Goal: Communication & Community: Answer question/provide support

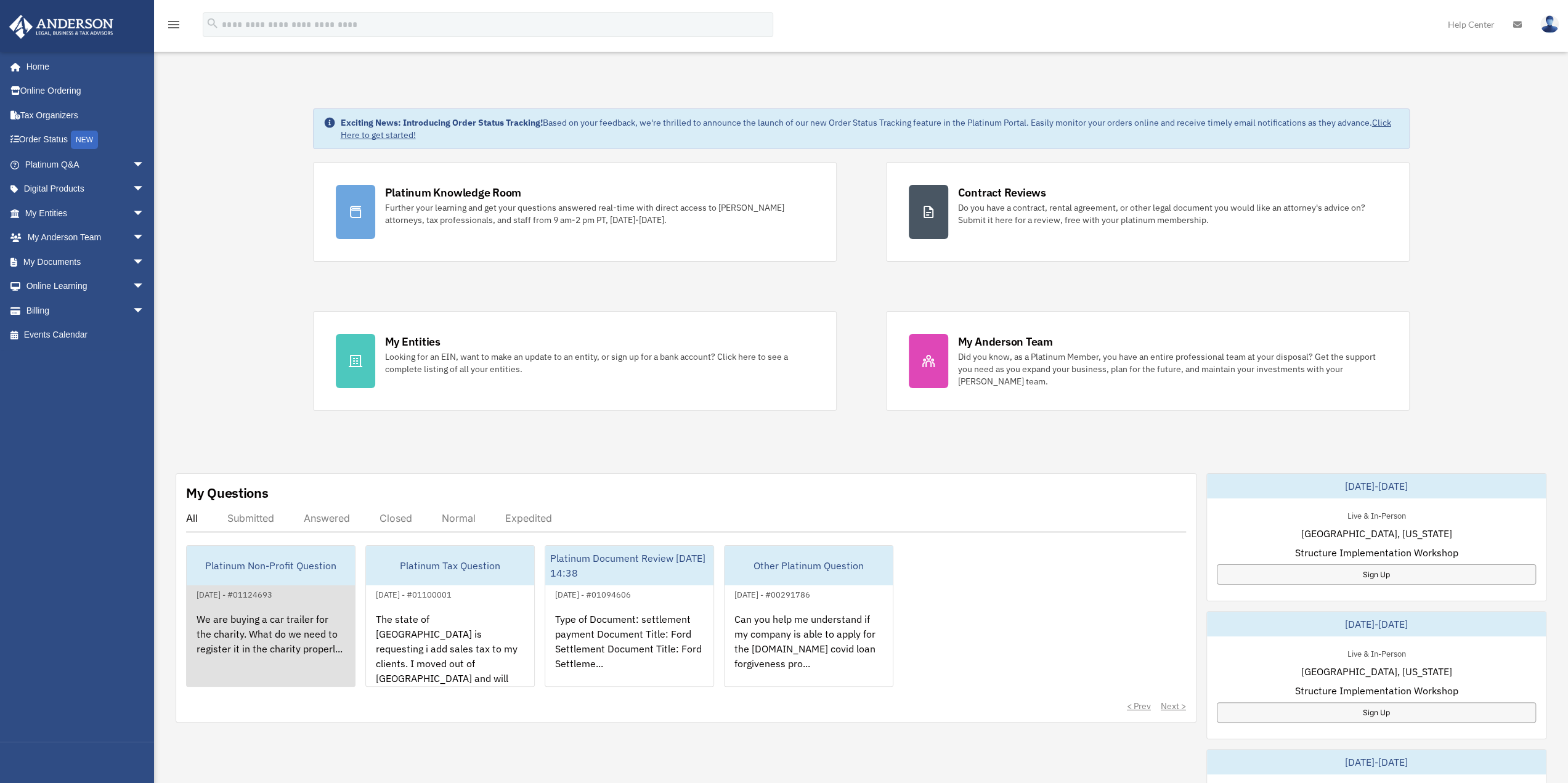
click at [240, 603] on div "We are buying a car trailer for the charity. What do we need to register it in …" at bounding box center [271, 650] width 168 height 96
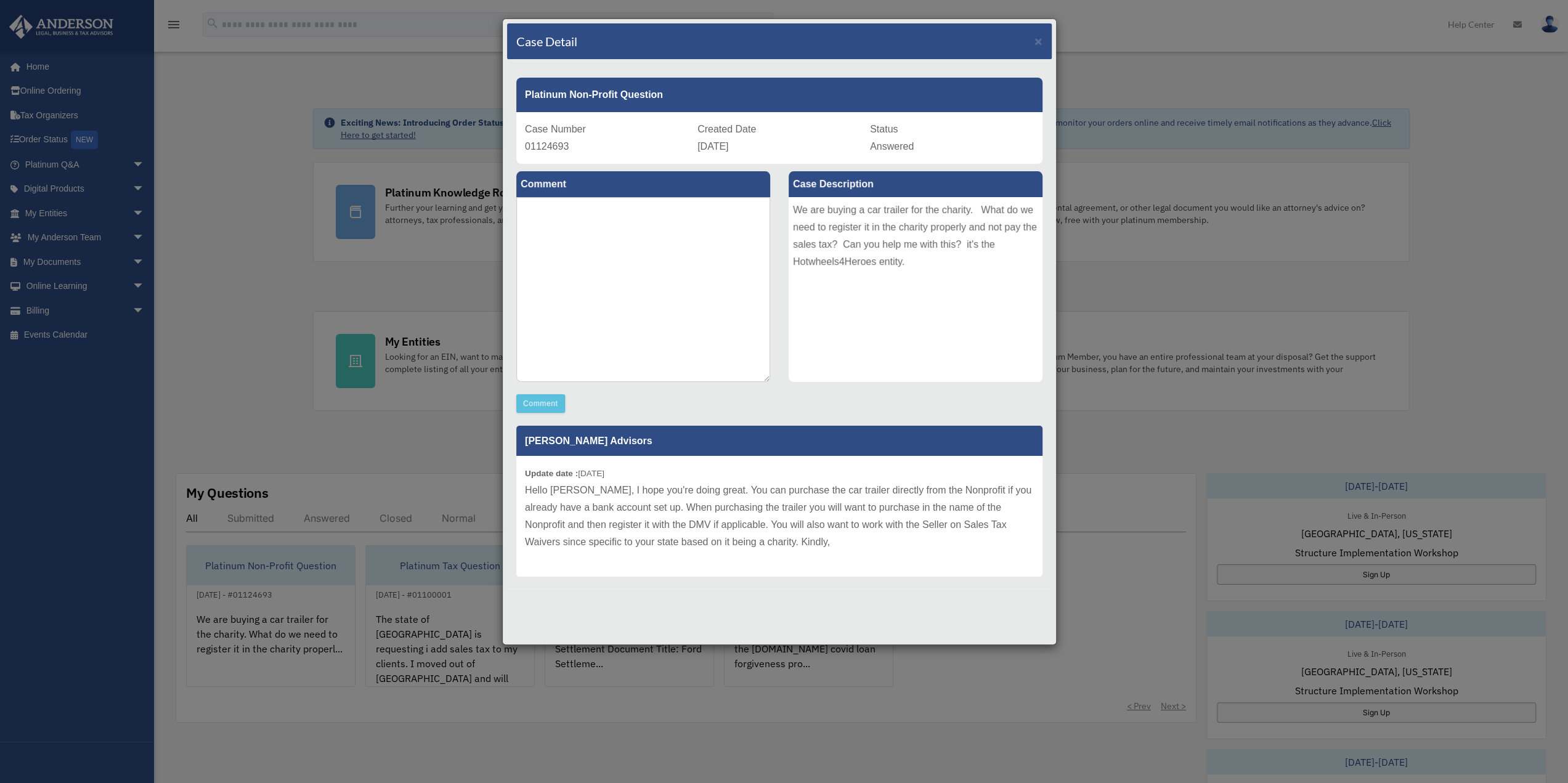
click at [780, 538] on p "Hello [PERSON_NAME], I hope you're doing great. You can purchase the car traile…" at bounding box center [779, 517] width 509 height 69
drag, startPoint x: 591, startPoint y: 537, endPoint x: 874, endPoint y: 533, distance: 283.0
click at [874, 538] on p "Hello [PERSON_NAME], I hope you're doing great. You can purchase the car traile…" at bounding box center [779, 517] width 509 height 69
click at [818, 487] on p "Hello [PERSON_NAME], I hope you're doing great. You can purchase the car traile…" at bounding box center [779, 517] width 509 height 69
click at [840, 496] on p "Hello [PERSON_NAME], I hope you're doing great. You can purchase the car traile…" at bounding box center [779, 517] width 509 height 69
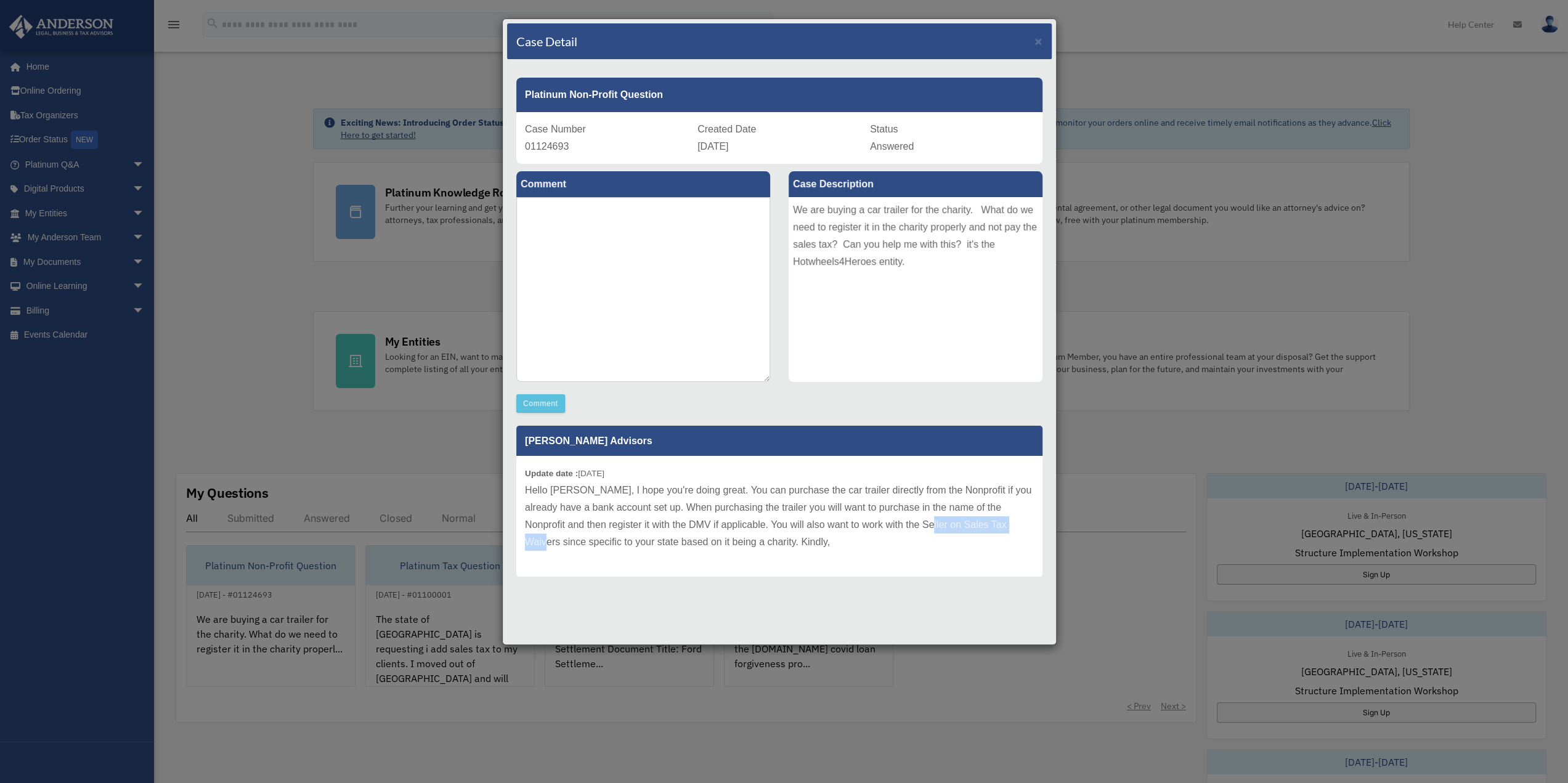
drag, startPoint x: 899, startPoint y: 523, endPoint x: 999, endPoint y: 521, distance: 100.0
click at [999, 521] on p "Hello [PERSON_NAME], I hope you're doing great. You can purchase the car traile…" at bounding box center [779, 517] width 509 height 69
click at [703, 555] on div "Update date : [DATE] Hello [PERSON_NAME], I hope you're doing great. You can pu…" at bounding box center [780, 516] width 526 height 121
drag, startPoint x: 712, startPoint y: 524, endPoint x: 768, endPoint y: 523, distance: 56.0
click at [768, 523] on p "Hello [PERSON_NAME], I hope you're doing great. You can purchase the car traile…" at bounding box center [779, 517] width 509 height 69
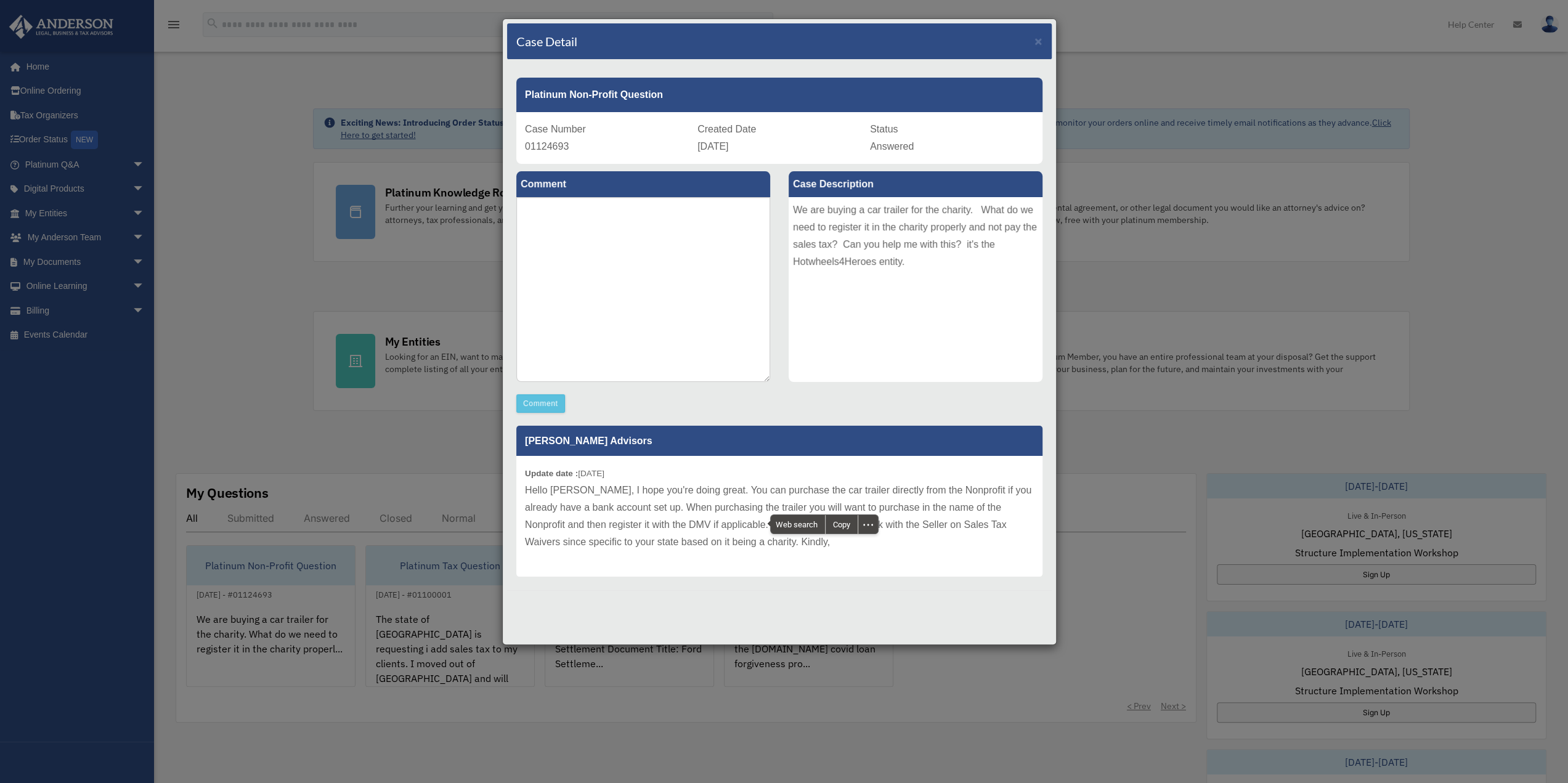
click at [911, 517] on p "Hello [PERSON_NAME], I hope you're doing great. You can purchase the car traile…" at bounding box center [779, 517] width 509 height 69
drag, startPoint x: 901, startPoint y: 523, endPoint x: 985, endPoint y: 523, distance: 84.0
click at [985, 523] on p "Hello [PERSON_NAME], I hope you're doing great. You can purchase the car traile…" at bounding box center [779, 517] width 509 height 69
copy p "Sales Tax Waivers"
click at [616, 229] on textarea at bounding box center [643, 289] width 254 height 185
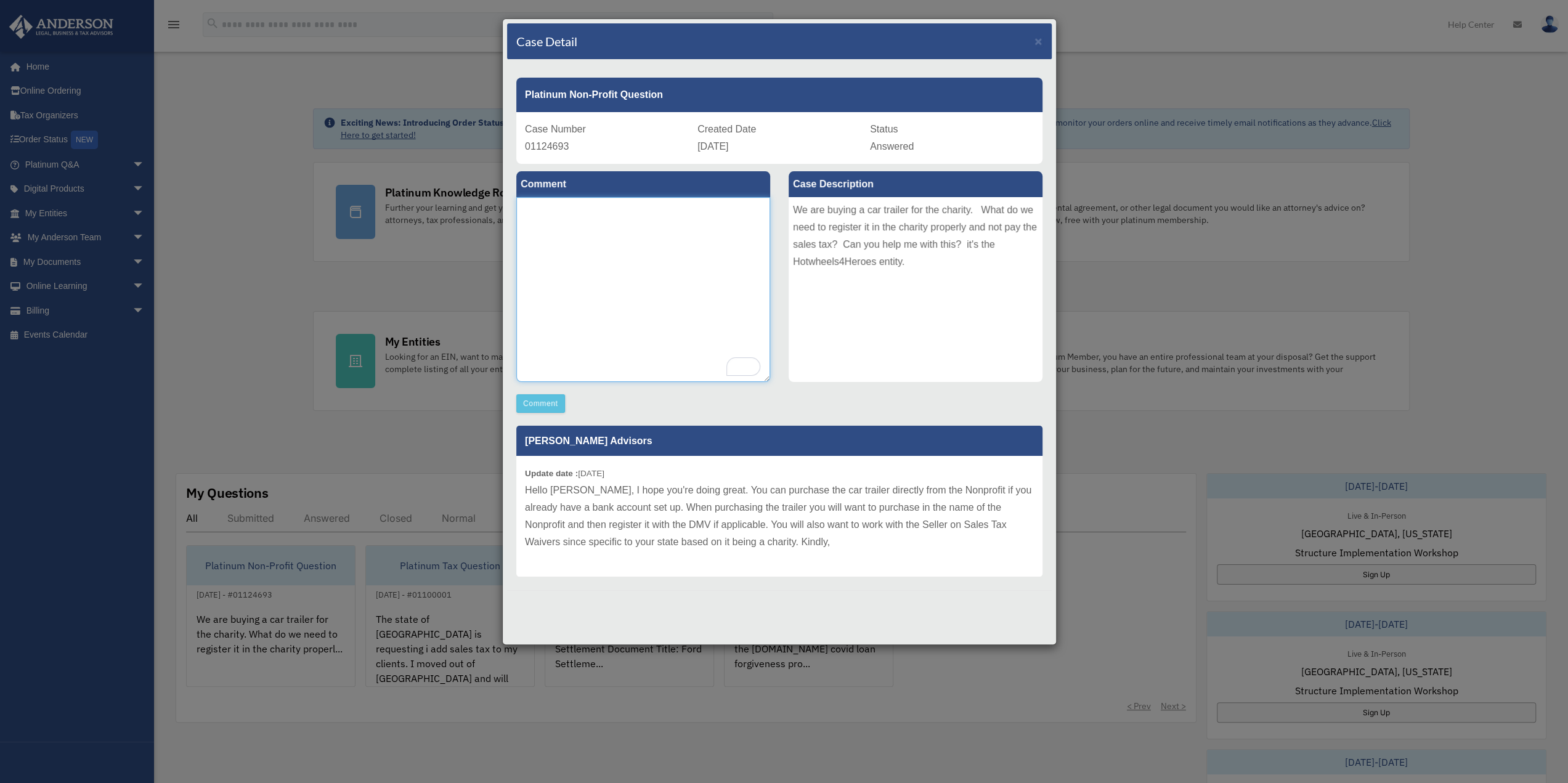
click at [552, 210] on textarea "To enrich screen reader interactions, please activate Accessibility in Grammarl…" at bounding box center [643, 289] width 254 height 185
paste textarea "**********"
type textarea "**********"
click at [549, 398] on button "Comment" at bounding box center [541, 404] width 49 height 18
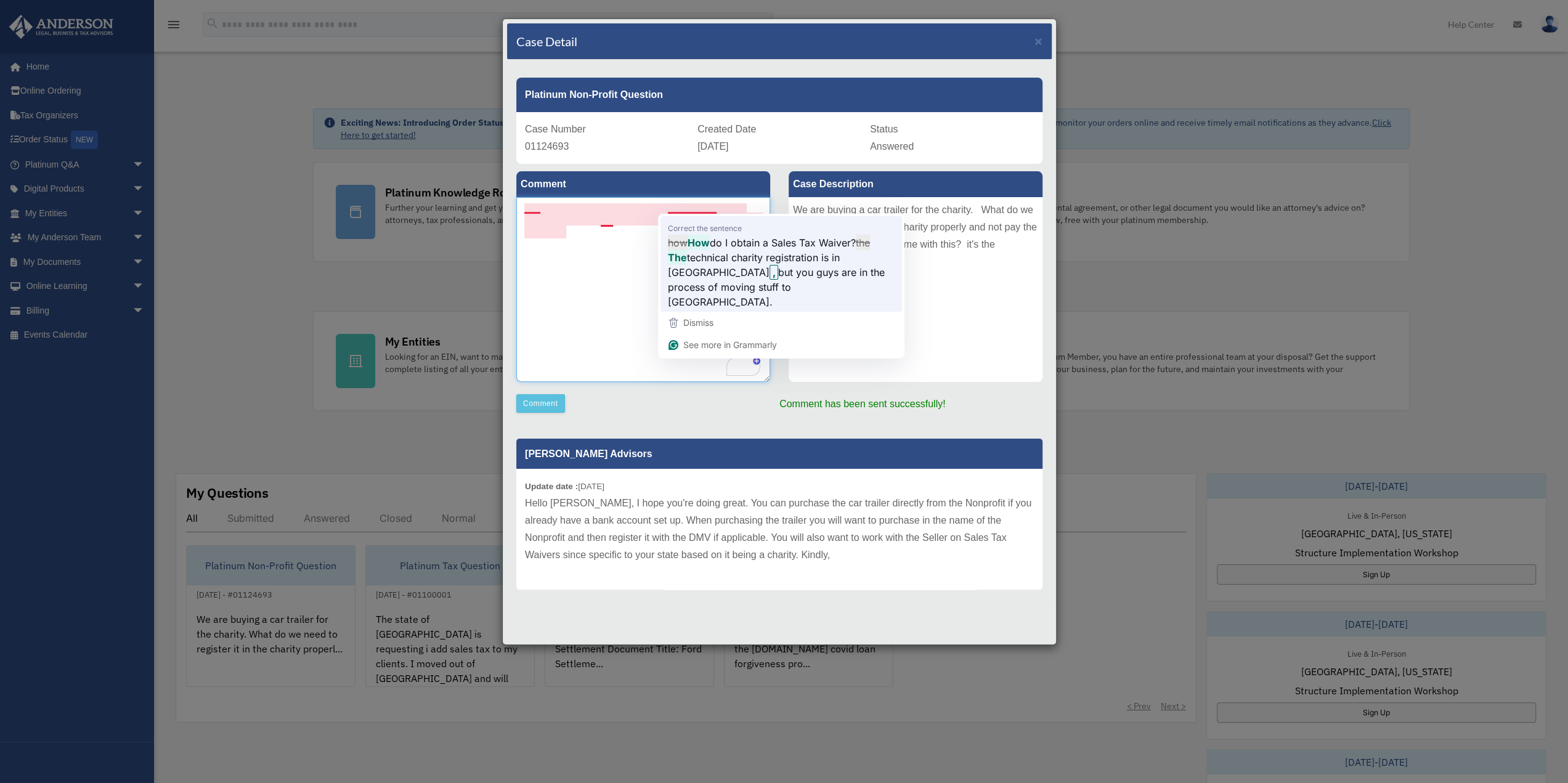
click at [741, 258] on textarea "To enrich screen reader interactions, please activate Accessibility in Grammarl…" at bounding box center [643, 289] width 254 height 185
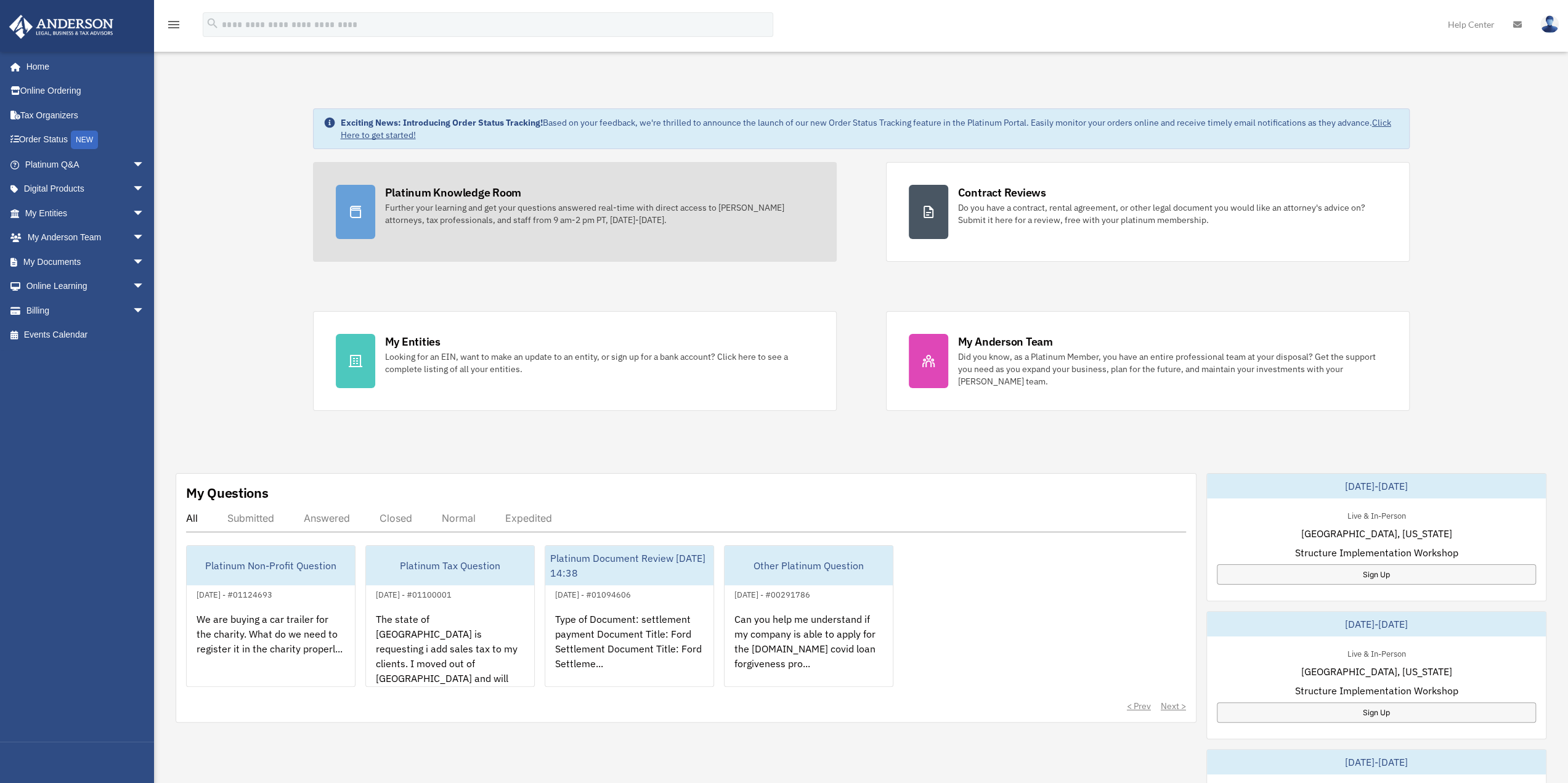
click at [518, 208] on div "Further your learning and get your questions answered real-time with direct acc…" at bounding box center [600, 214] width 429 height 25
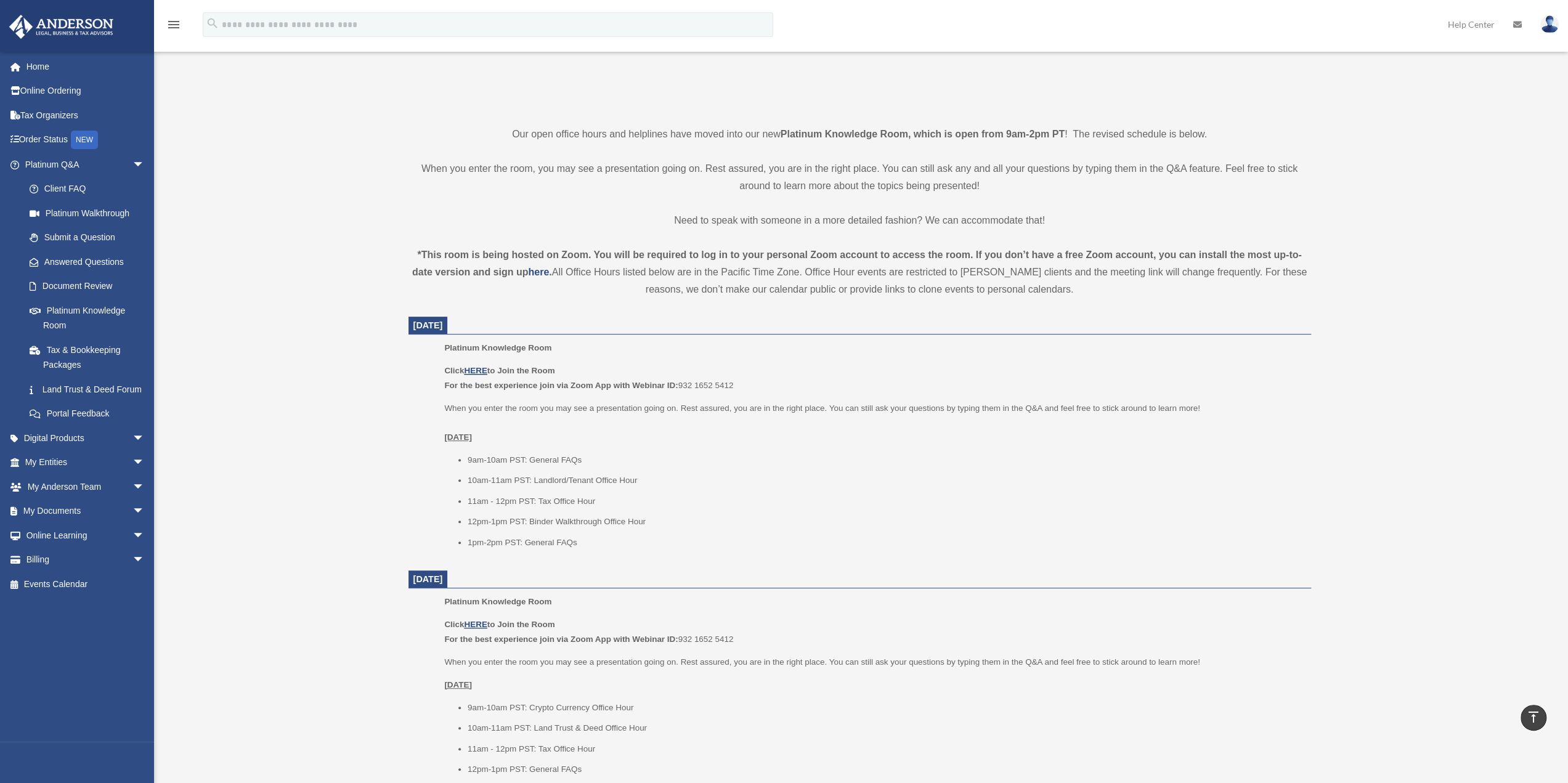
scroll to position [308, 0]
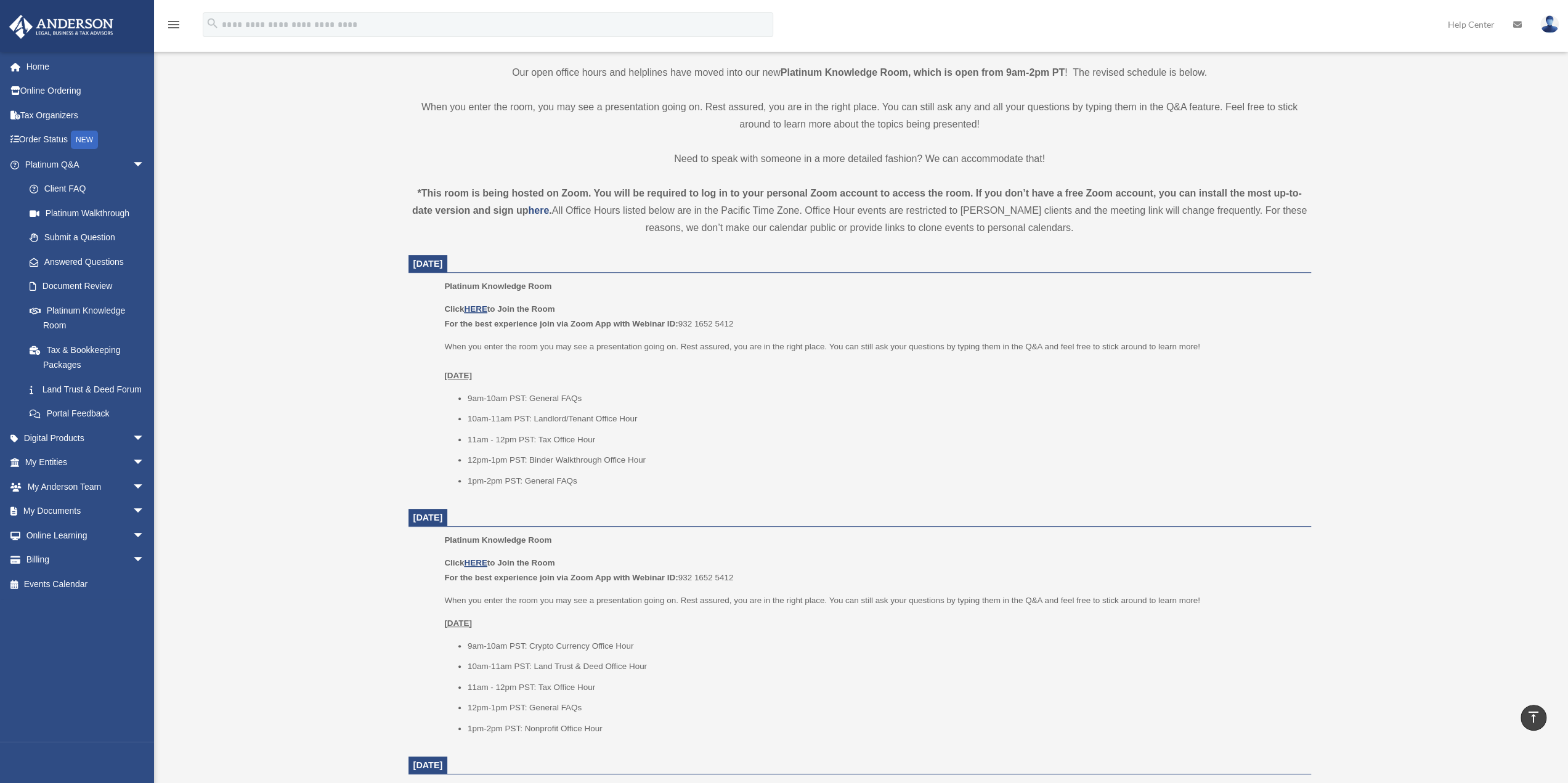
click at [985, 423] on li "10am-11am PST: Landlord/Tenant Office Hour" at bounding box center [885, 419] width 835 height 15
click at [479, 309] on u "HERE" at bounding box center [475, 309] width 23 height 9
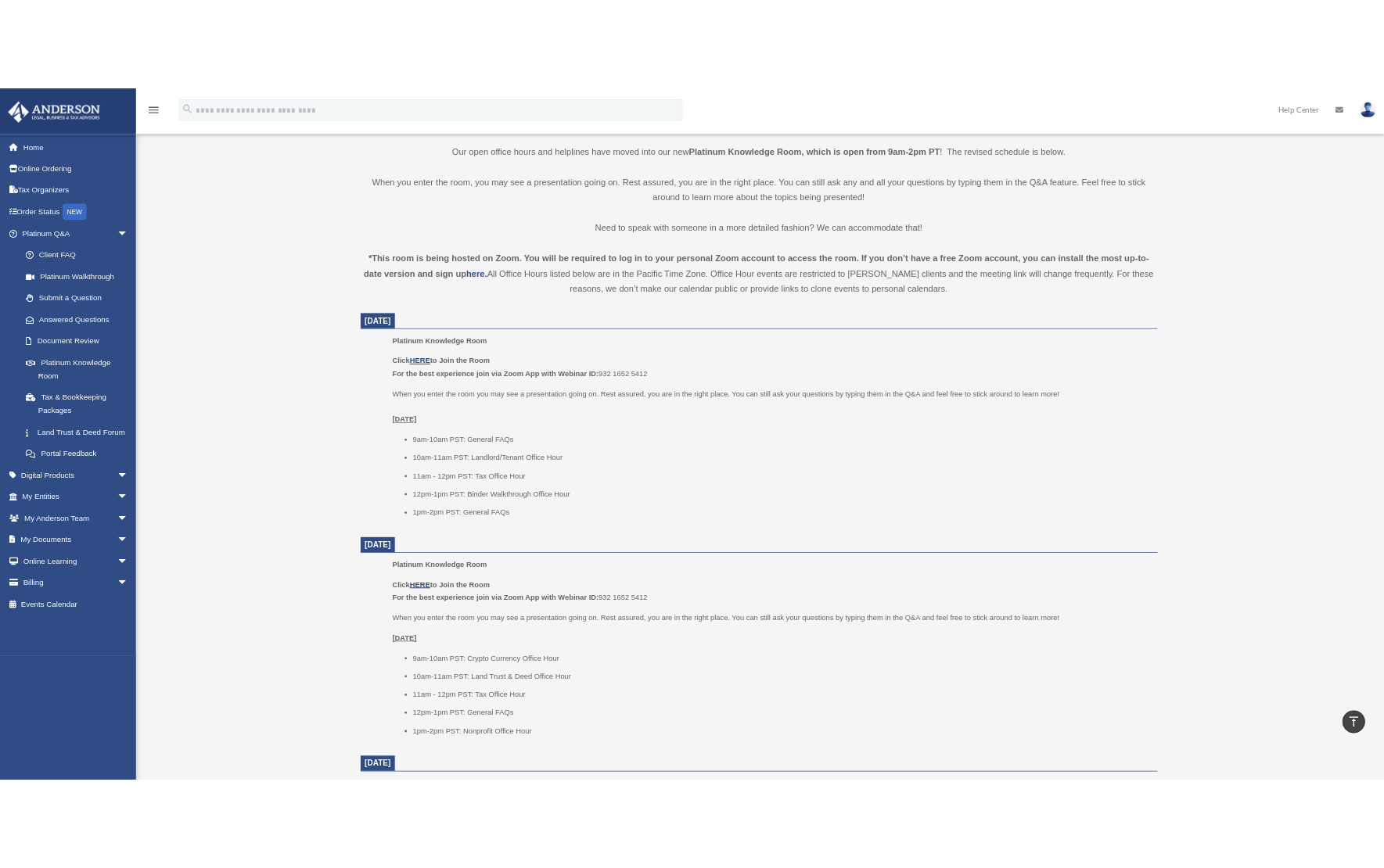
scroll to position [366, 0]
